Goal: Find contact information: Find contact information

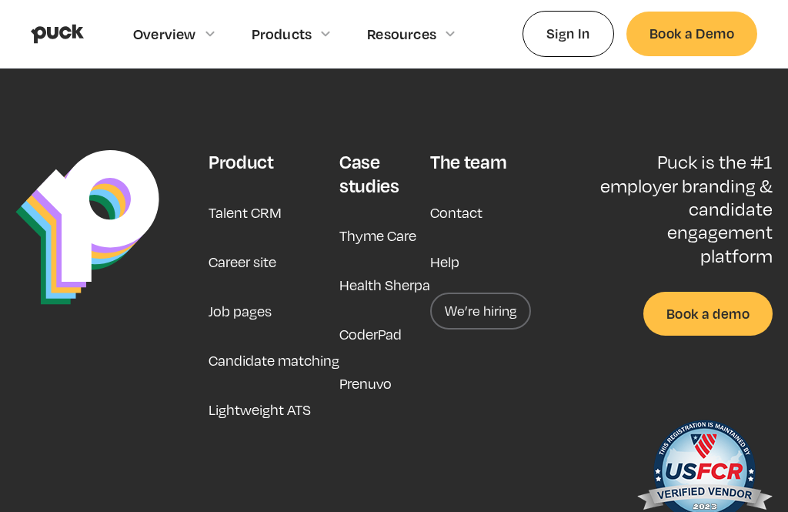
scroll to position [3894, 0]
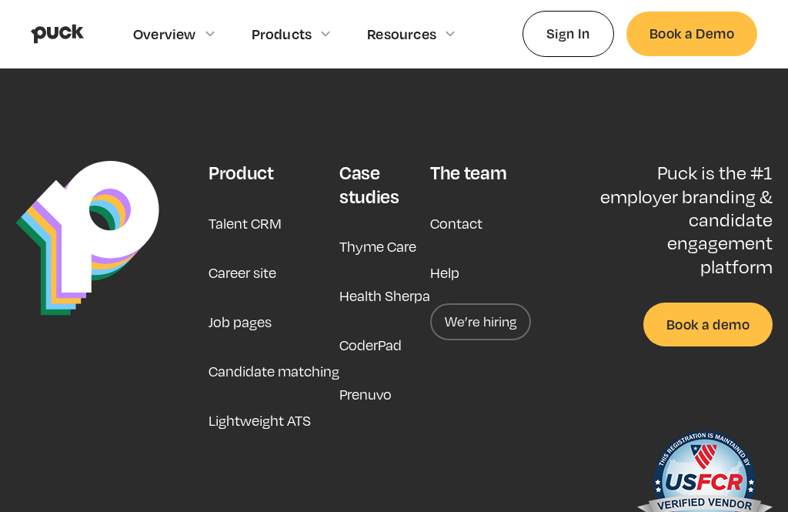
click at [43, 417] on link at bounding box center [104, 354] width 178 height 386
click at [477, 161] on div "The team" at bounding box center [468, 172] width 76 height 23
click at [248, 303] on link "Job pages" at bounding box center [240, 321] width 63 height 37
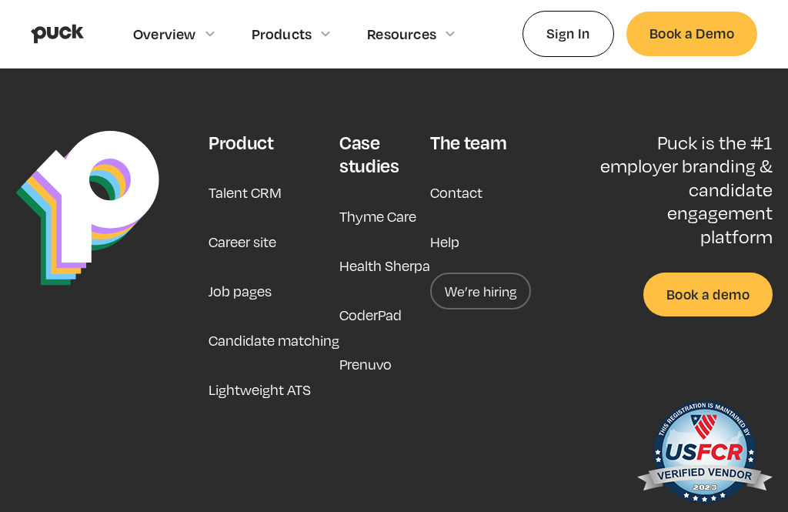
scroll to position [4365, 0]
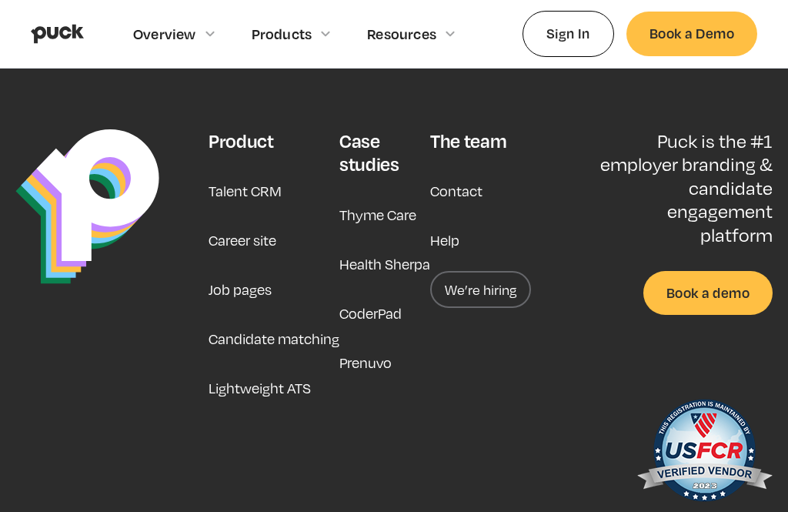
click at [259, 239] on link "Career site" at bounding box center [243, 240] width 68 height 37
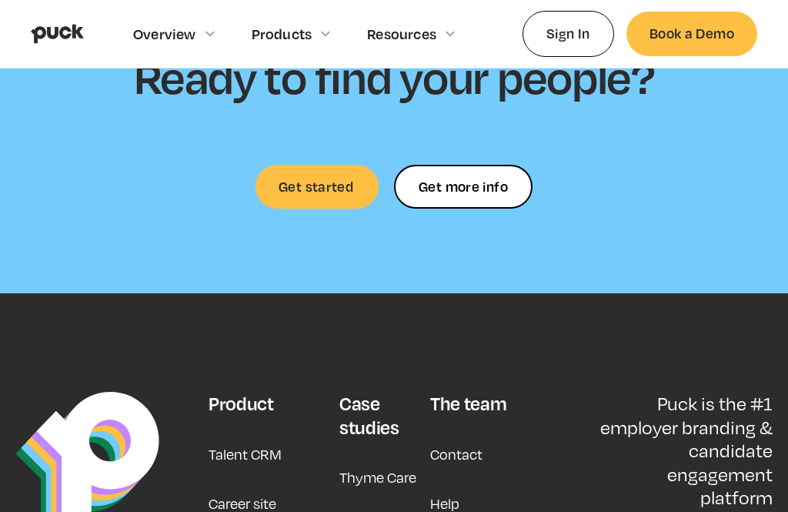
scroll to position [4388, 0]
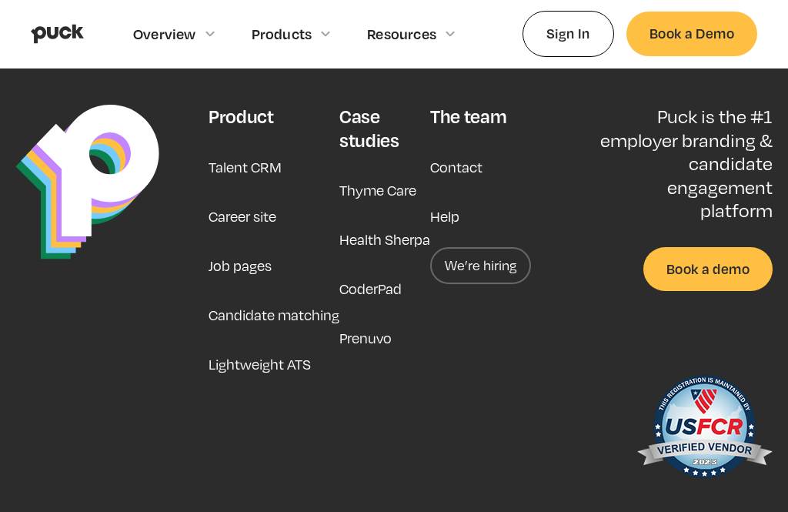
click at [246, 247] on link "Job pages" at bounding box center [240, 265] width 63 height 37
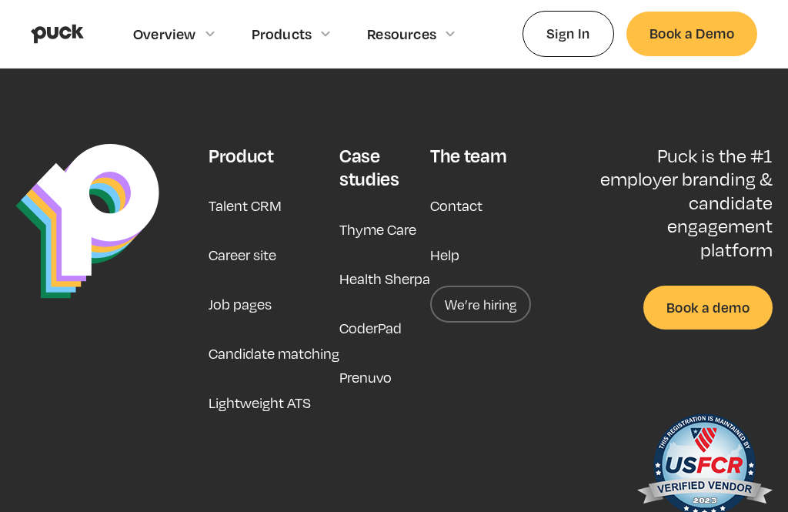
scroll to position [4350, 0]
click at [485, 149] on div "The team" at bounding box center [468, 156] width 76 height 23
click at [475, 206] on link "Contact" at bounding box center [456, 206] width 52 height 37
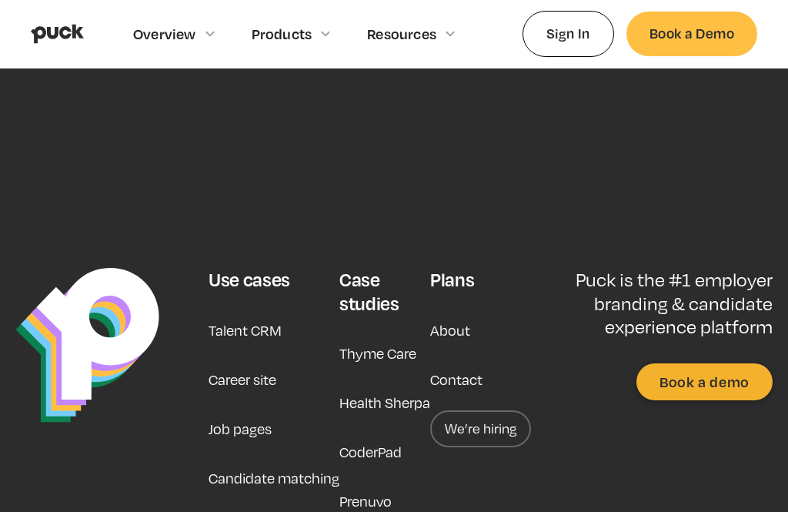
scroll to position [738, 0]
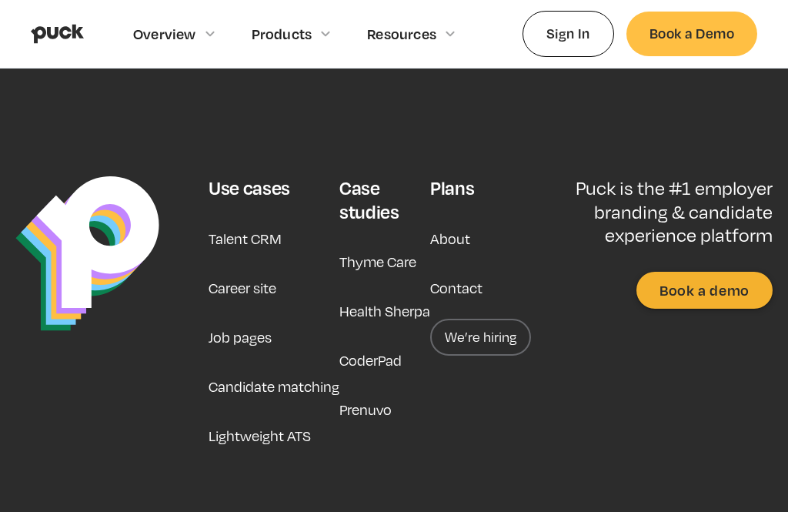
click at [478, 339] on link "We’re hiring" at bounding box center [480, 337] width 101 height 37
click at [491, 341] on link "We’re hiring" at bounding box center [480, 337] width 101 height 37
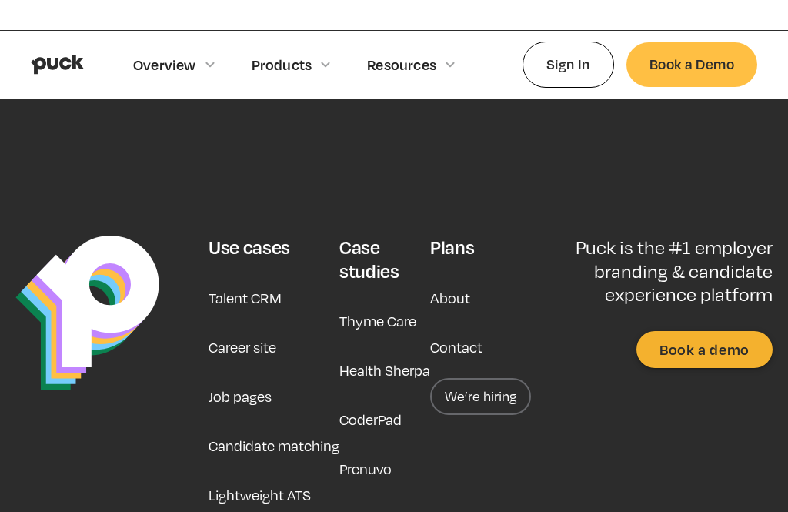
scroll to position [680, 0]
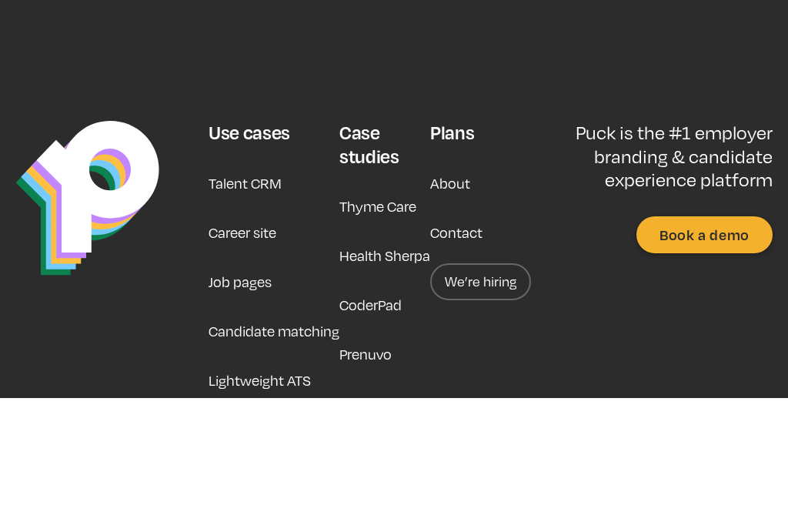
scroll to position [738, 0]
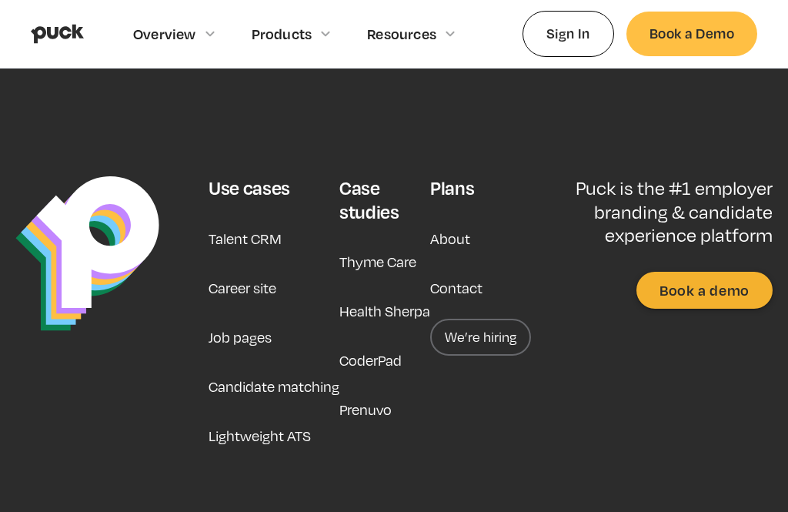
click at [502, 343] on link "We’re hiring" at bounding box center [480, 337] width 101 height 37
click at [637, 436] on div "Puck is the #1 employer branding & candidate experience platform Book a demo" at bounding box center [651, 314] width 242 height 277
